Goal: Task Accomplishment & Management: Use online tool/utility

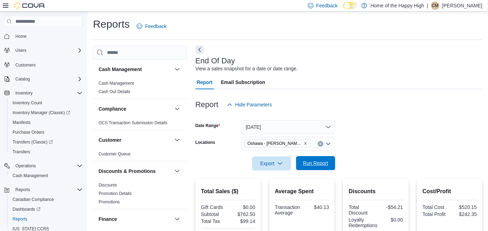
scroll to position [31, 0]
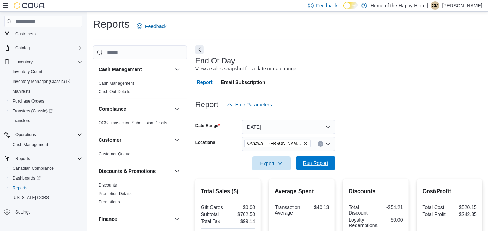
click at [322, 159] on span "Run Report" at bounding box center [315, 163] width 31 height 14
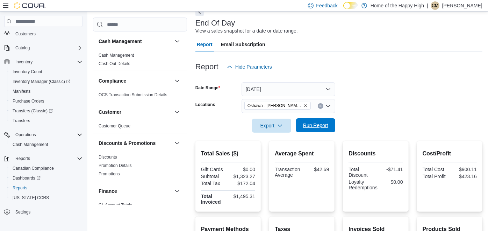
scroll to position [37, 0]
click at [322, 130] on span "Run Report" at bounding box center [315, 126] width 31 height 14
click at [319, 106] on icon "Clear input" at bounding box center [320, 106] width 3 height 3
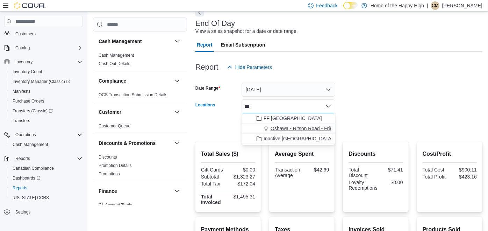
type input "***"
click at [310, 130] on span "Oshawa - Ritson Road - Friendly Stranger" at bounding box center [316, 128] width 91 height 7
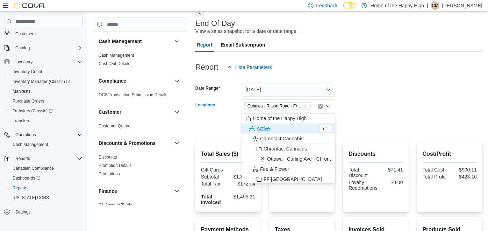
click at [366, 113] on div at bounding box center [338, 116] width 287 height 6
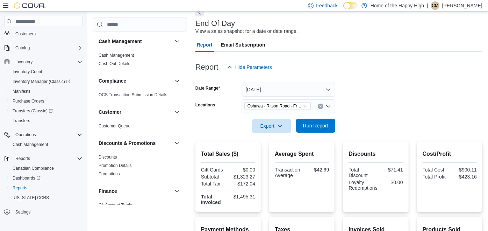
click at [320, 130] on span "Run Report" at bounding box center [315, 126] width 31 height 14
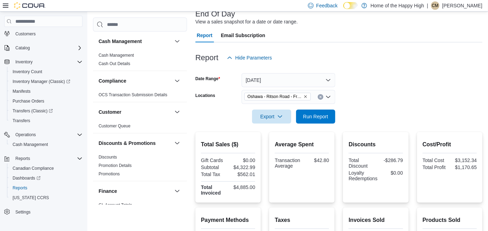
scroll to position [44, 0]
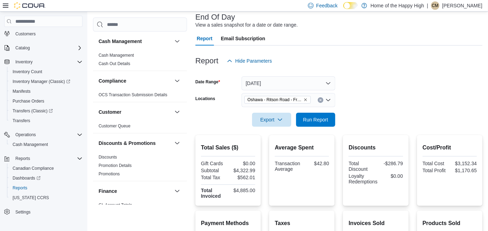
click at [321, 101] on icon "Clear input" at bounding box center [320, 100] width 3 height 3
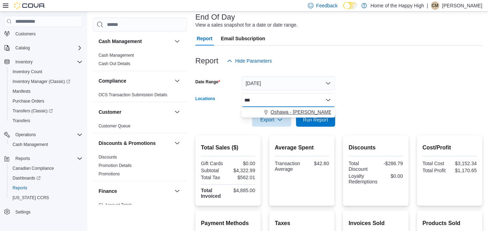
type input "***"
click at [313, 111] on span "Oshawa - [PERSON_NAME] St - Friendly Stranger" at bounding box center [326, 111] width 110 height 7
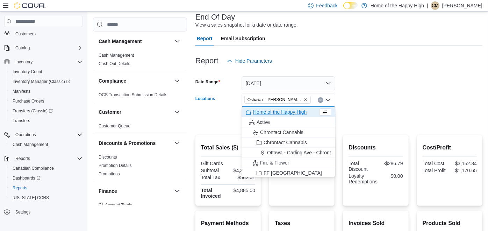
click at [357, 113] on form "Date Range [DATE] Locations [GEOGRAPHIC_DATA] - [PERSON_NAME] St - Friendly Str…" at bounding box center [338, 97] width 287 height 59
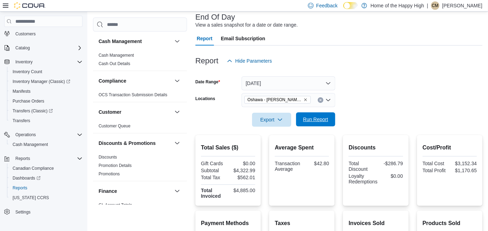
click at [322, 123] on span "Run Report" at bounding box center [315, 119] width 31 height 14
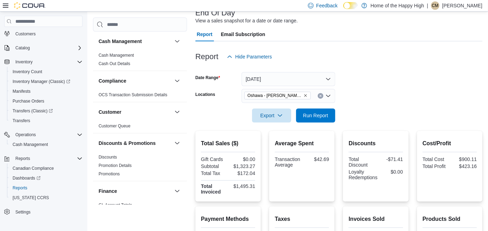
scroll to position [44, 0]
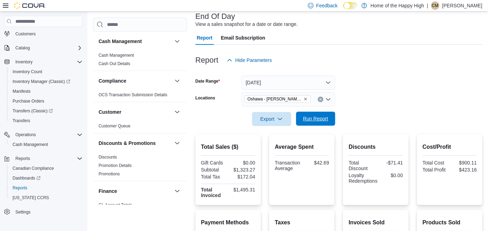
click at [315, 119] on span "Run Report" at bounding box center [315, 118] width 25 height 7
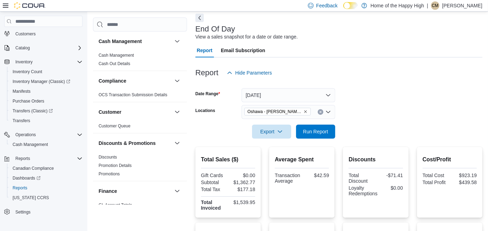
scroll to position [0, 0]
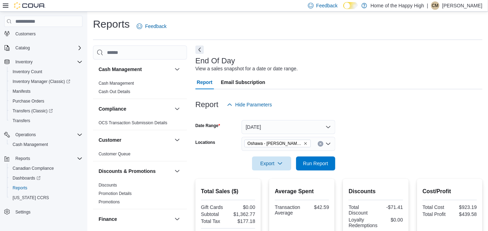
click at [414, 50] on div "End Of Day View a sales snapshot for a date or date range. Report Email Subscri…" at bounding box center [338, 212] width 287 height 334
click at [321, 162] on span "Run Report" at bounding box center [315, 162] width 25 height 7
